Goal: Task Accomplishment & Management: Manage account settings

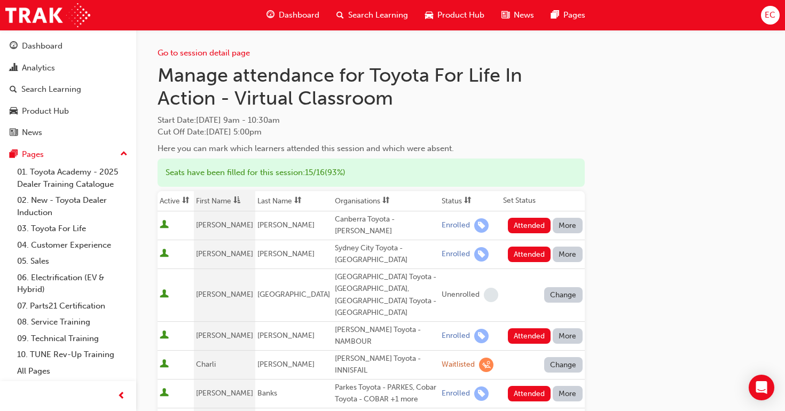
click at [221, 202] on th "First Name" at bounding box center [225, 201] width 62 height 20
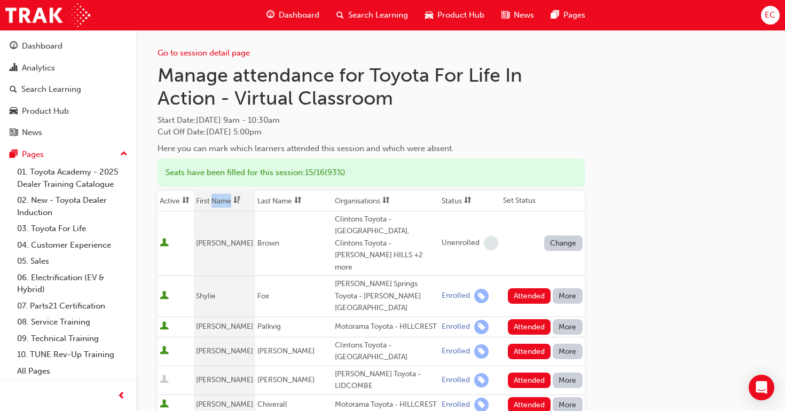
click at [221, 202] on th "First Name" at bounding box center [225, 201] width 62 height 20
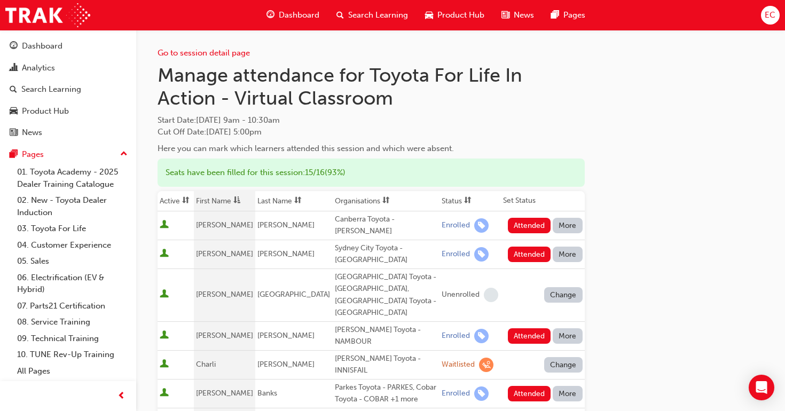
click at [294, 379] on td "Banks" at bounding box center [293, 393] width 77 height 29
click at [528, 221] on button "Attended" at bounding box center [529, 225] width 43 height 15
click at [525, 247] on button "Attended" at bounding box center [529, 254] width 43 height 15
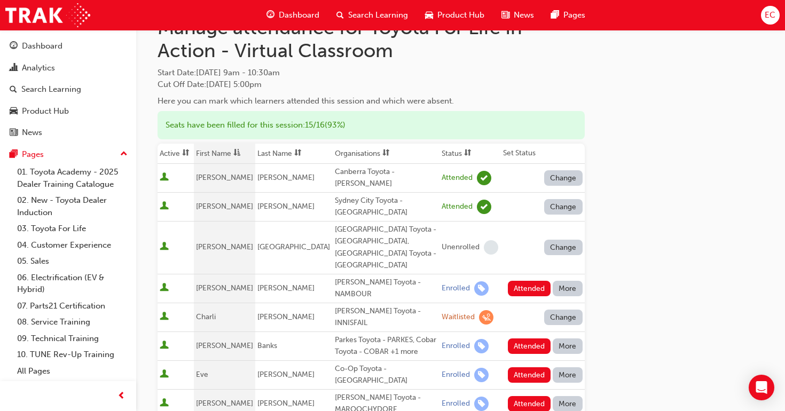
scroll to position [59, 0]
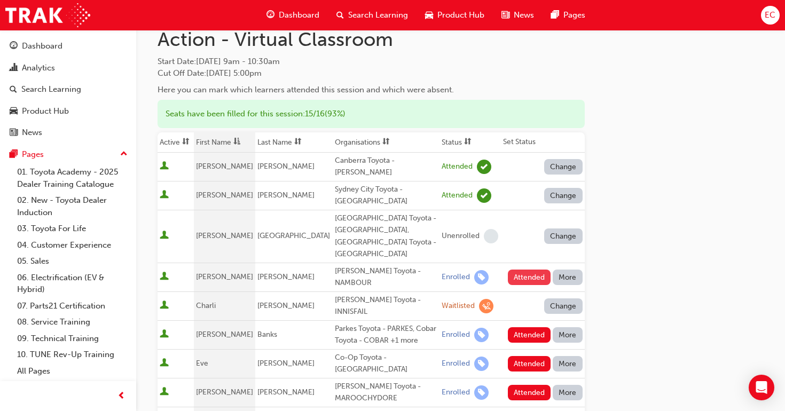
click at [525, 270] on button "Attended" at bounding box center [529, 277] width 43 height 15
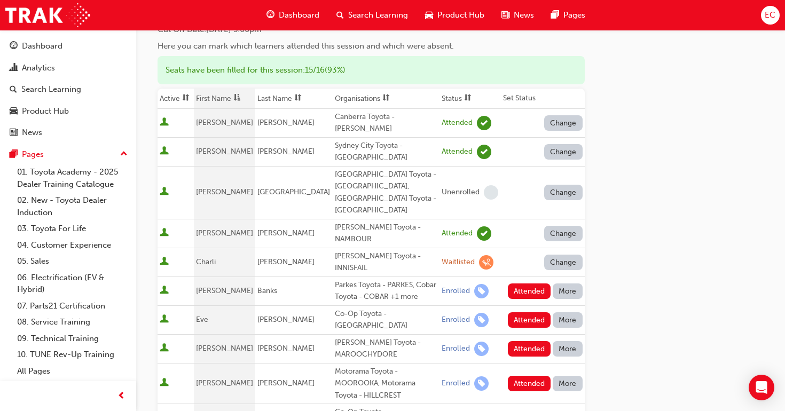
scroll to position [106, 0]
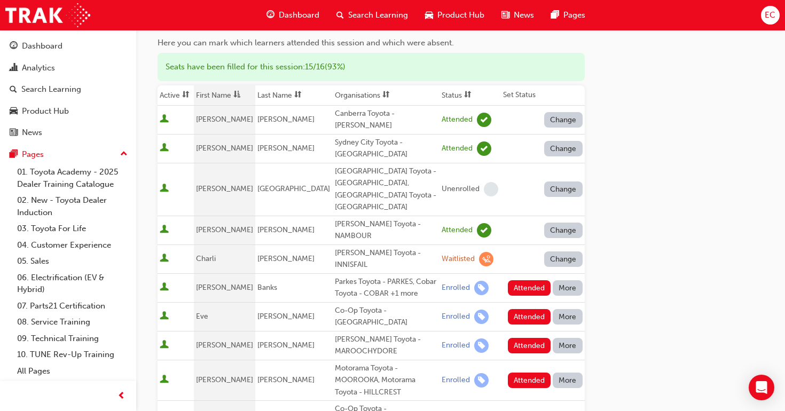
click at [559, 252] on button "Change" at bounding box center [563, 259] width 38 height 15
click at [555, 268] on div "Enrolled" at bounding box center [550, 270] width 31 height 12
click at [528, 252] on button "Attended" at bounding box center [529, 259] width 43 height 15
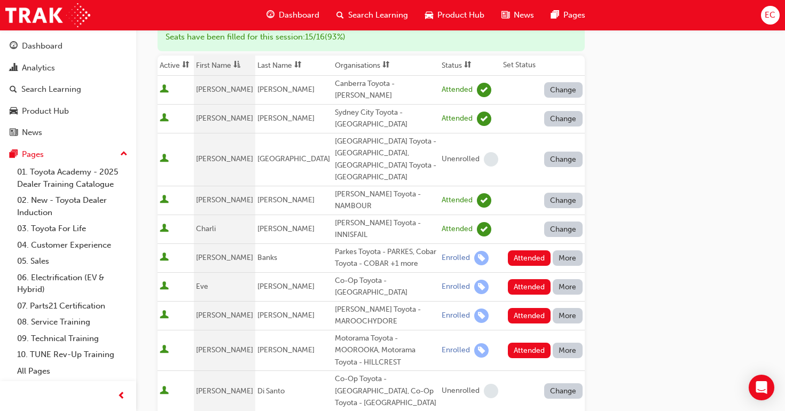
scroll to position [139, 0]
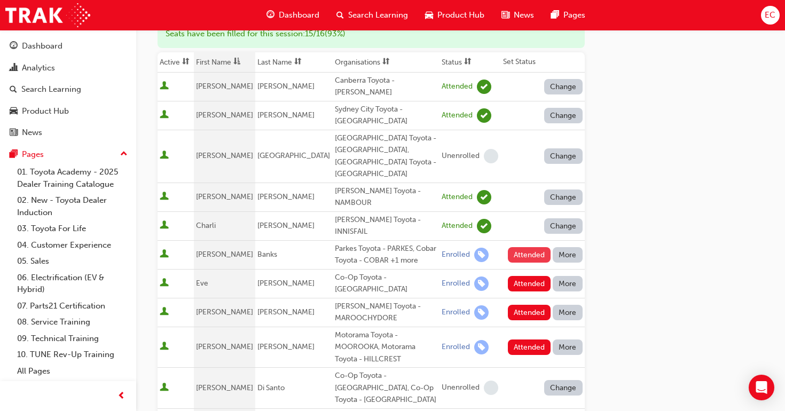
click at [527, 247] on button "Attended" at bounding box center [529, 254] width 43 height 15
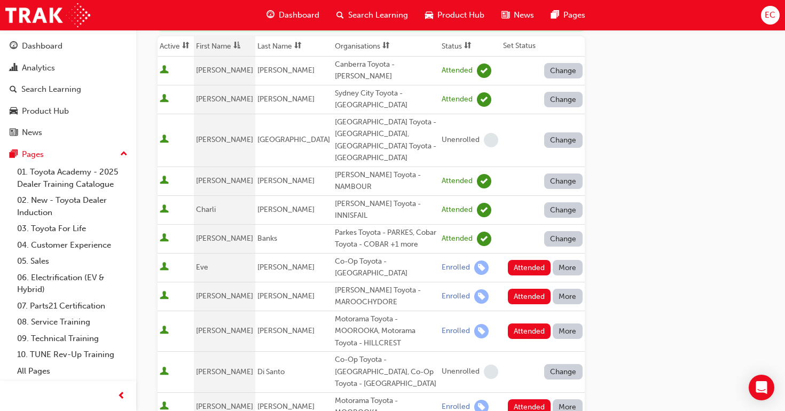
scroll to position [163, 0]
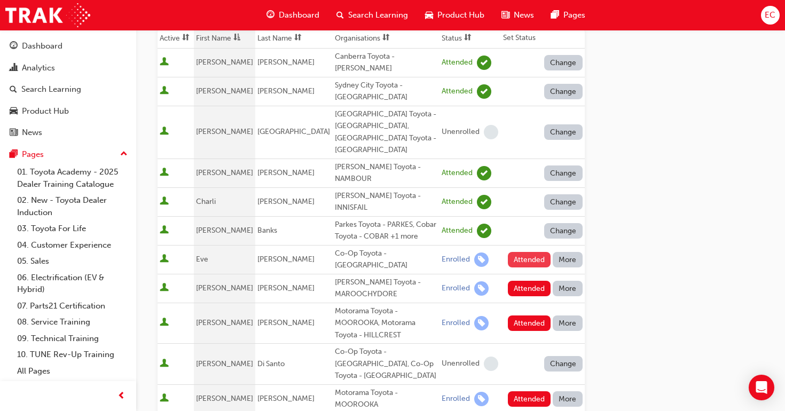
click at [525, 252] on button "Attended" at bounding box center [529, 259] width 43 height 15
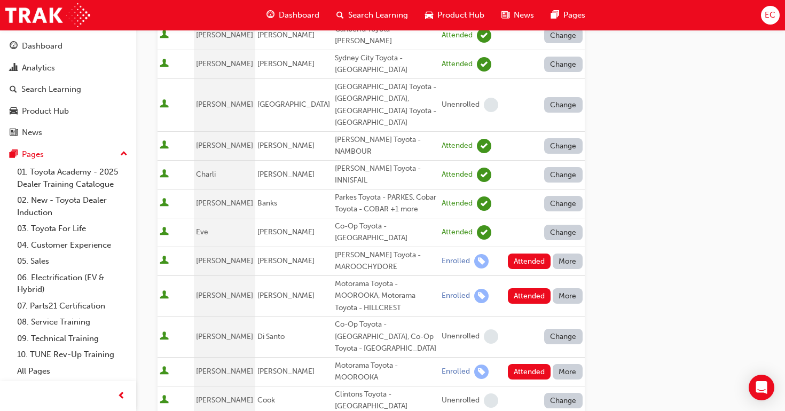
scroll to position [194, 0]
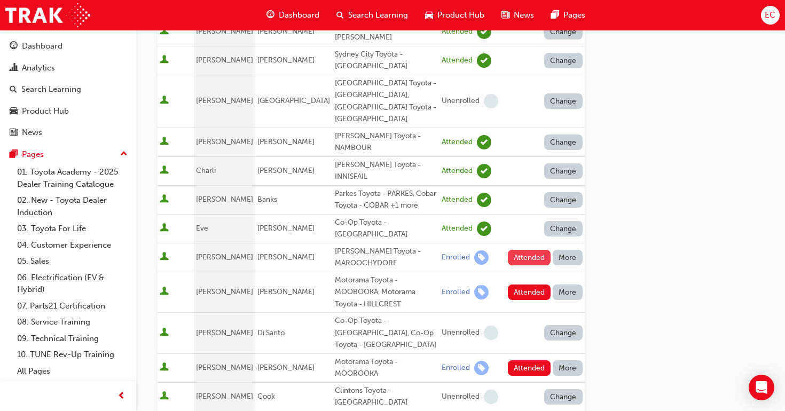
click at [524, 250] on button "Attended" at bounding box center [529, 257] width 43 height 15
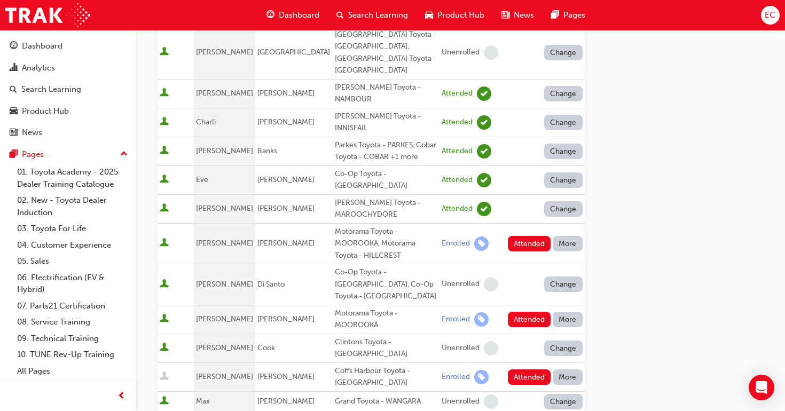
scroll to position [248, 0]
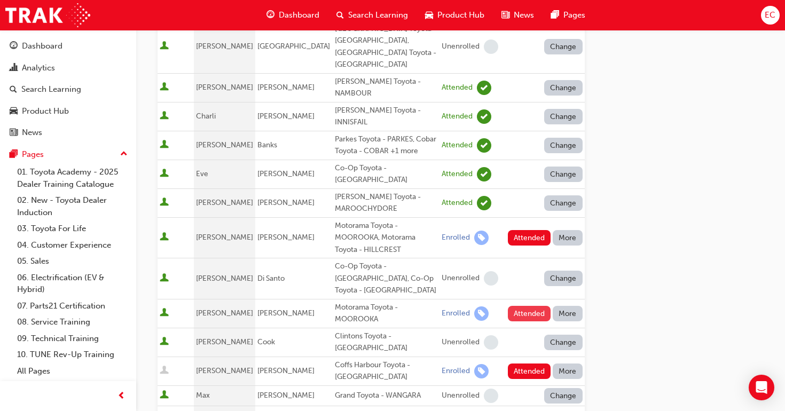
click at [526, 306] on button "Attended" at bounding box center [529, 313] width 43 height 15
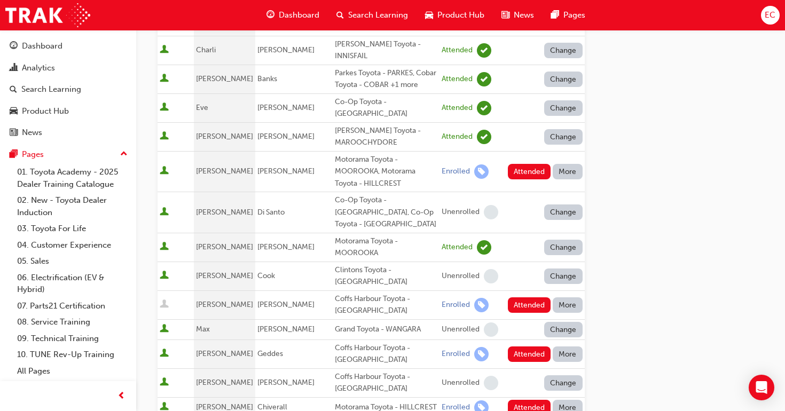
scroll to position [316, 0]
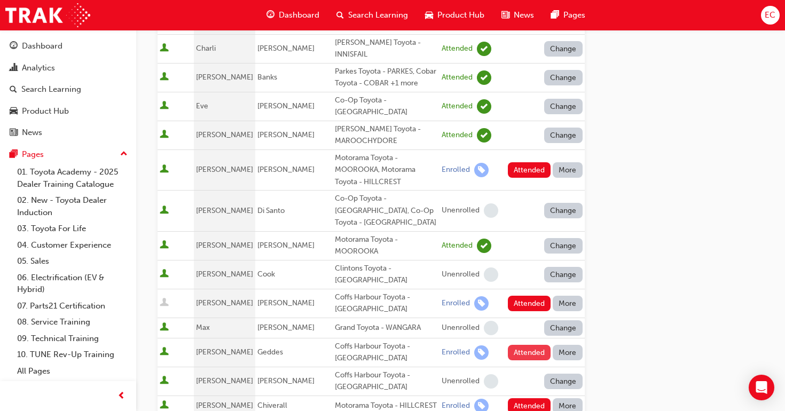
click at [528, 345] on button "Attended" at bounding box center [529, 352] width 43 height 15
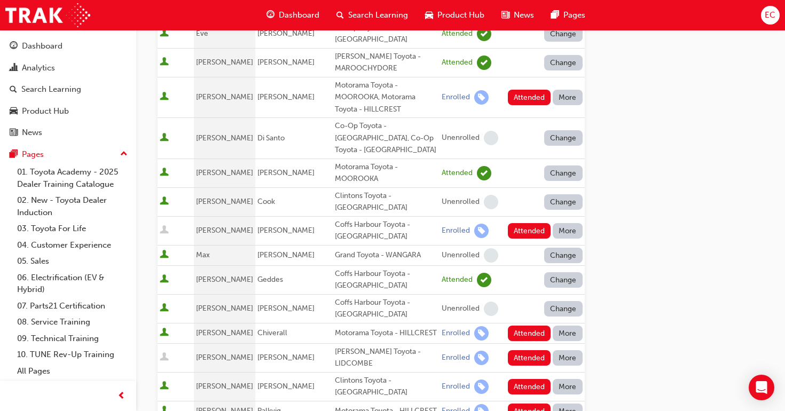
scroll to position [406, 0]
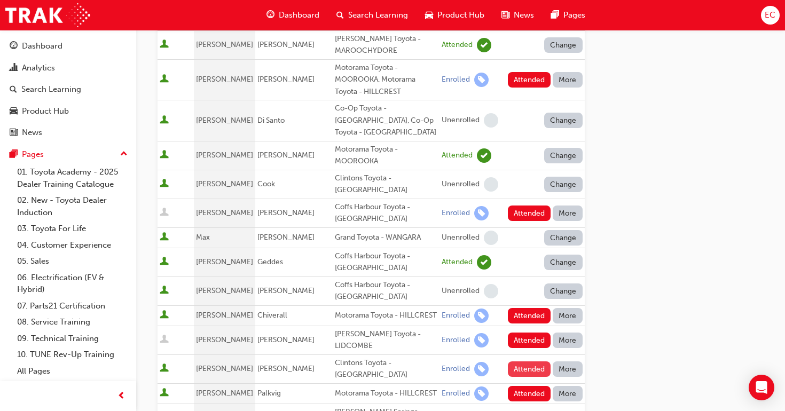
click at [528, 362] on button "Attended" at bounding box center [529, 369] width 43 height 15
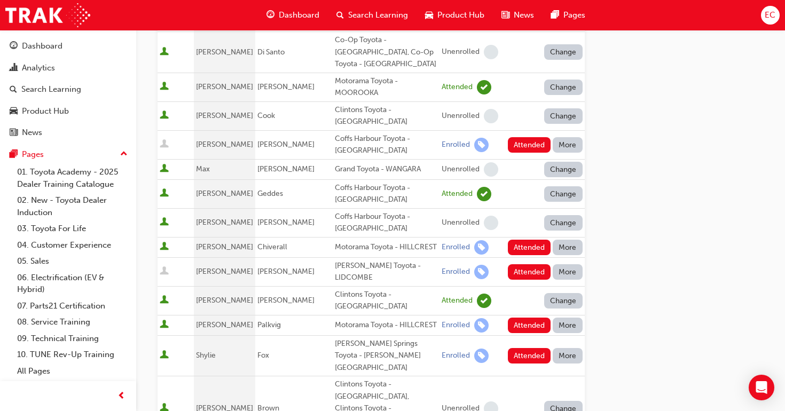
scroll to position [478, 0]
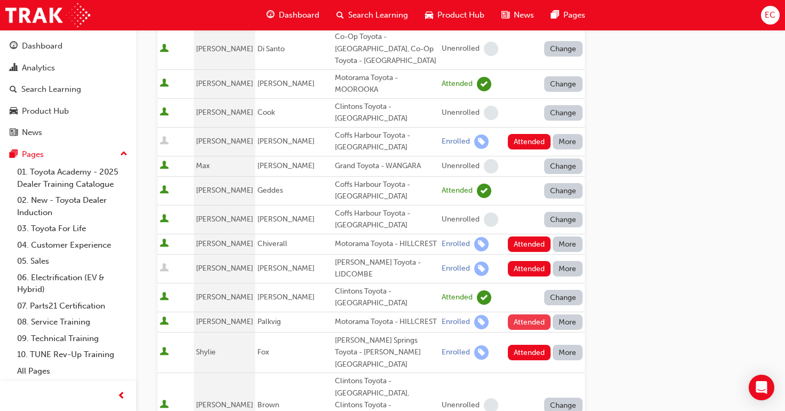
click at [525, 315] on button "Attended" at bounding box center [529, 322] width 43 height 15
click at [521, 345] on button "Attended" at bounding box center [529, 352] width 43 height 15
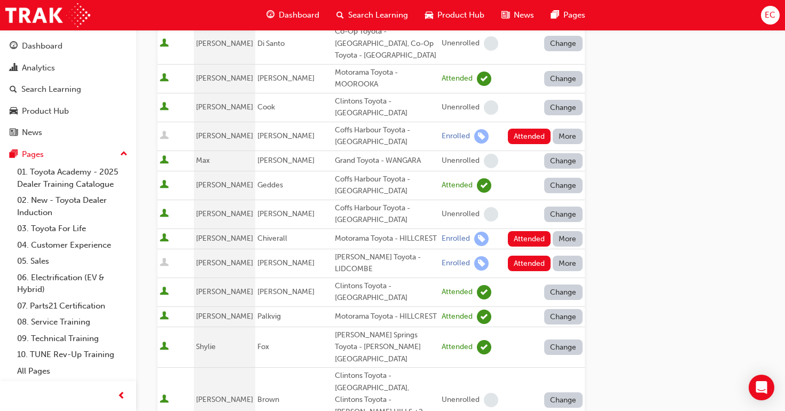
scroll to position [742, 0]
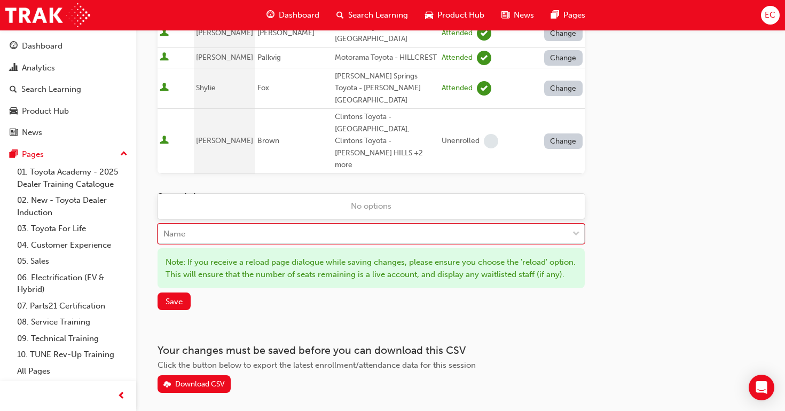
click at [257, 225] on div "Name" at bounding box center [363, 234] width 410 height 19
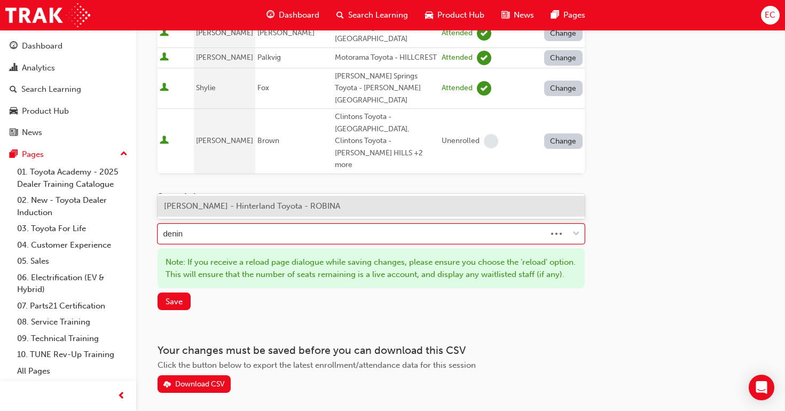
type input "dening"
click at [260, 202] on span "[PERSON_NAME] - Hinterland Toyota - ROBINA" at bounding box center [252, 206] width 176 height 10
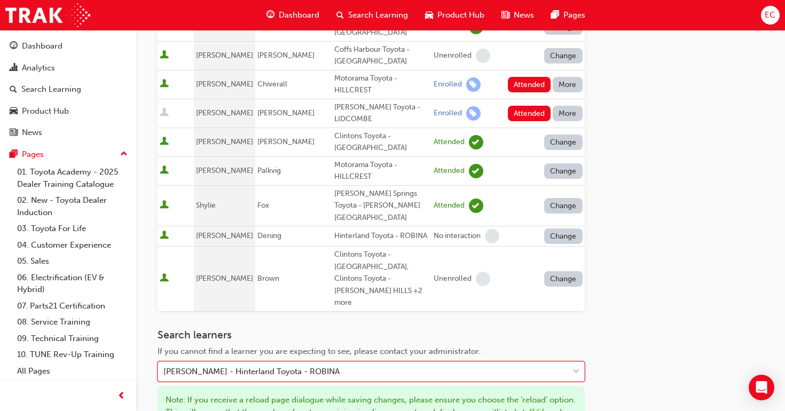
scroll to position [671, 0]
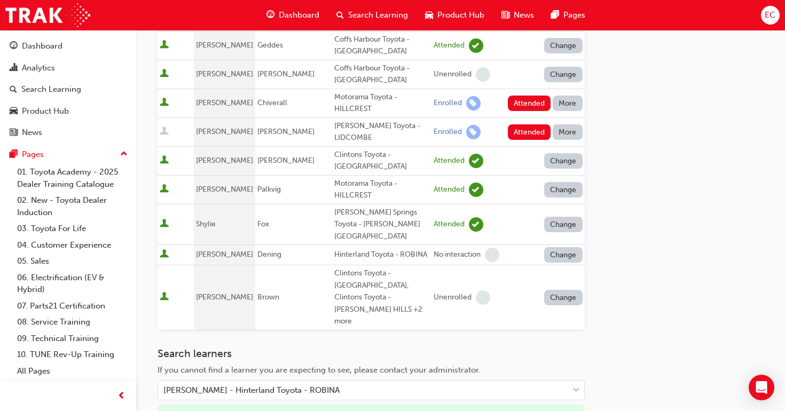
click at [559, 247] on button "Change" at bounding box center [563, 254] width 38 height 15
click at [557, 190] on div "Enrolled" at bounding box center [550, 192] width 31 height 12
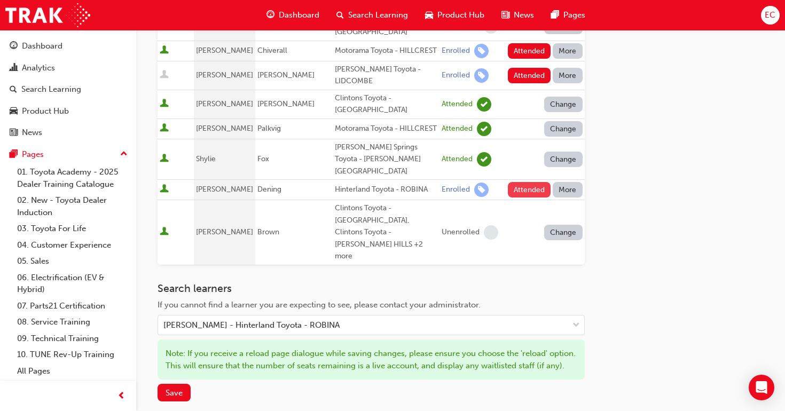
click at [519, 182] on button "Attended" at bounding box center [529, 189] width 43 height 15
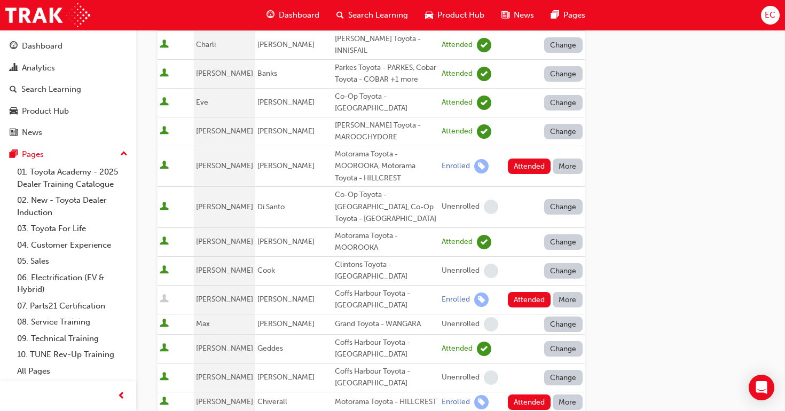
scroll to position [322, 0]
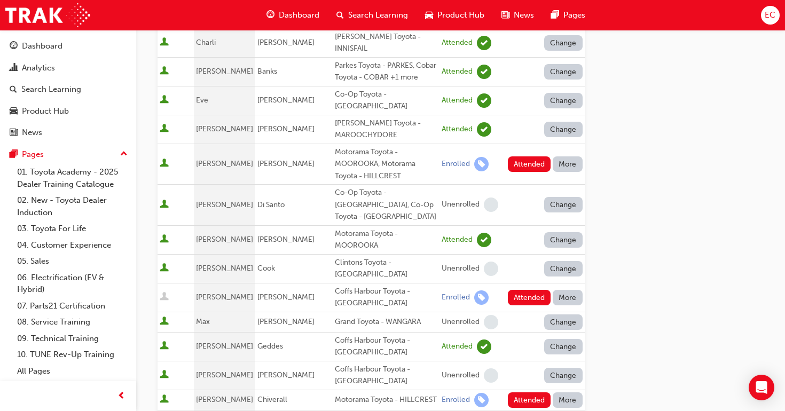
click at [563, 156] on button "More" at bounding box center [568, 163] width 30 height 15
click at [564, 151] on div "Absent" at bounding box center [567, 154] width 56 height 12
click at [565, 290] on button "More" at bounding box center [568, 297] width 30 height 15
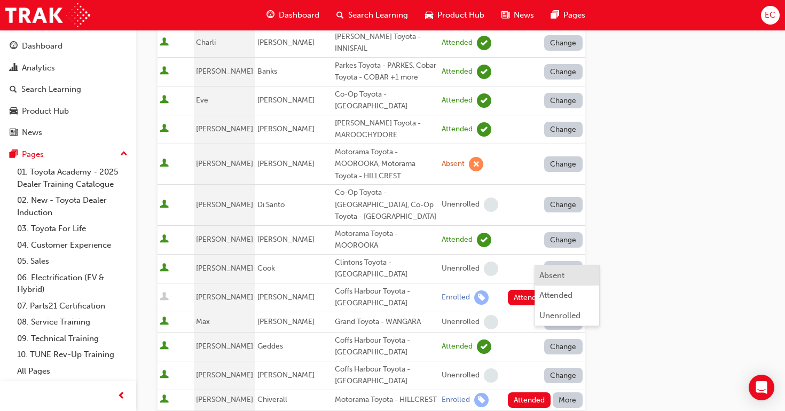
click at [567, 271] on div "Absent" at bounding box center [567, 276] width 56 height 12
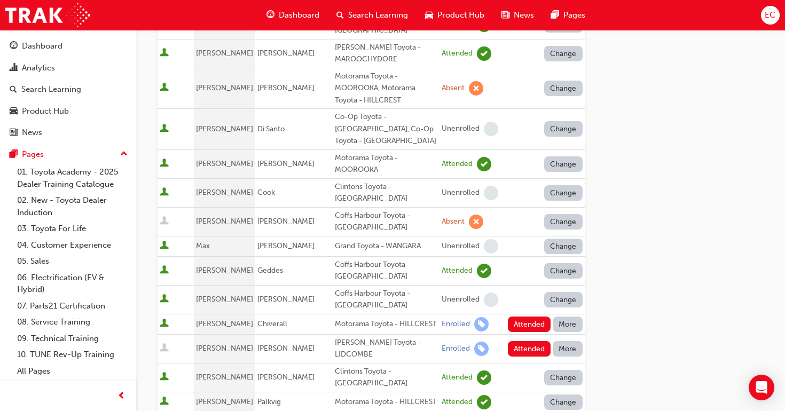
scroll to position [399, 0]
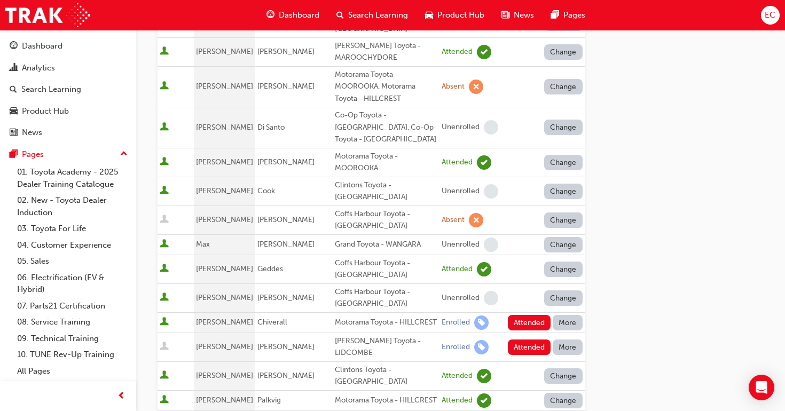
click at [563, 315] on button "More" at bounding box center [568, 322] width 30 height 15
click at [558, 301] on div "Absent" at bounding box center [551, 305] width 25 height 12
click at [564, 340] on button "More" at bounding box center [568, 347] width 30 height 15
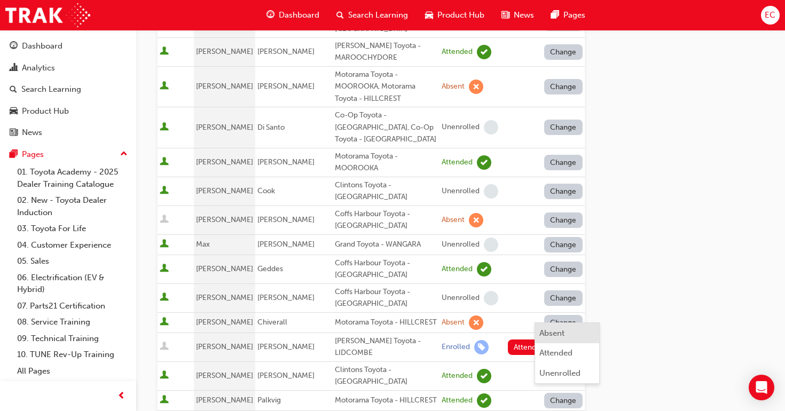
click at [563, 328] on div "Absent" at bounding box center [551, 333] width 25 height 12
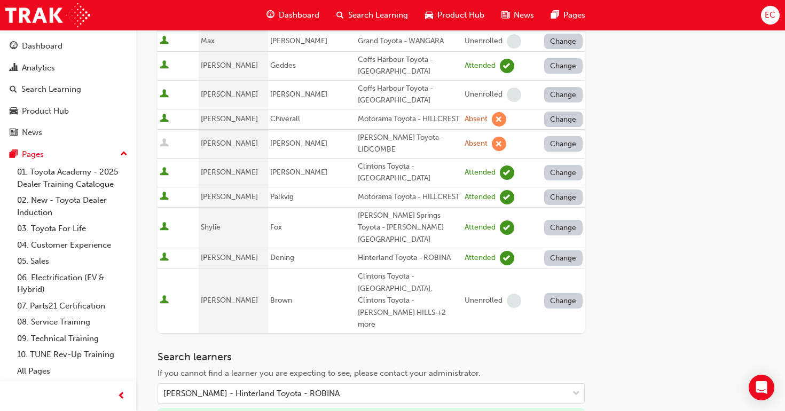
scroll to position [692, 0]
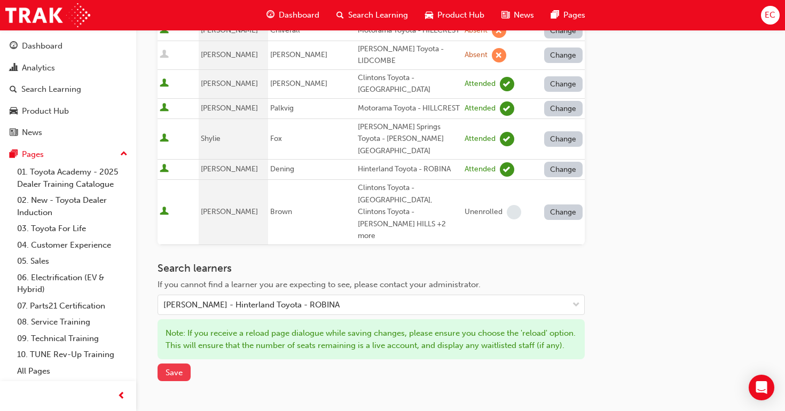
click at [171, 368] on span "Save" at bounding box center [174, 373] width 17 height 10
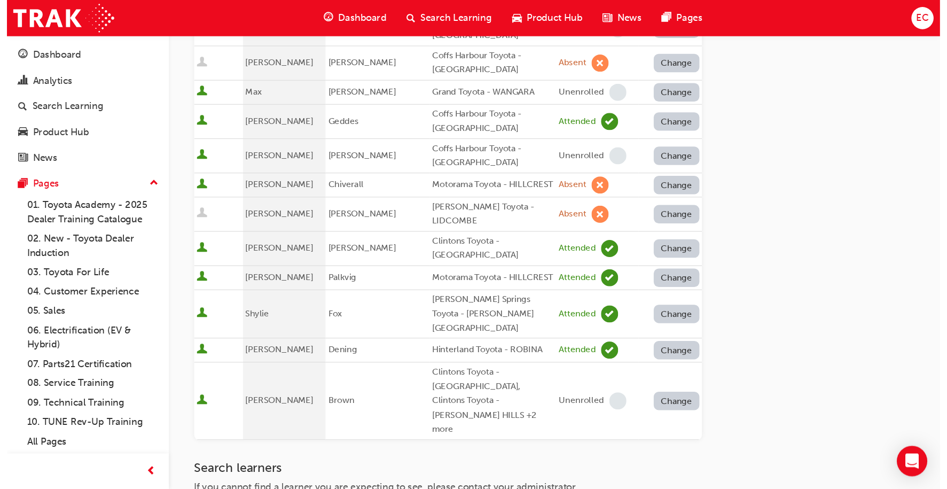
scroll to position [567, 0]
